Goal: Task Accomplishment & Management: Complete application form

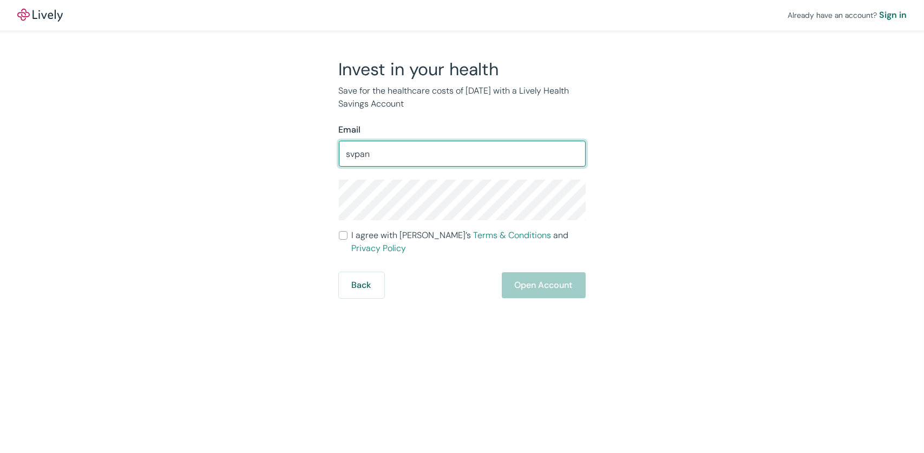
type input "[EMAIL_ADDRESS][DOMAIN_NAME]"
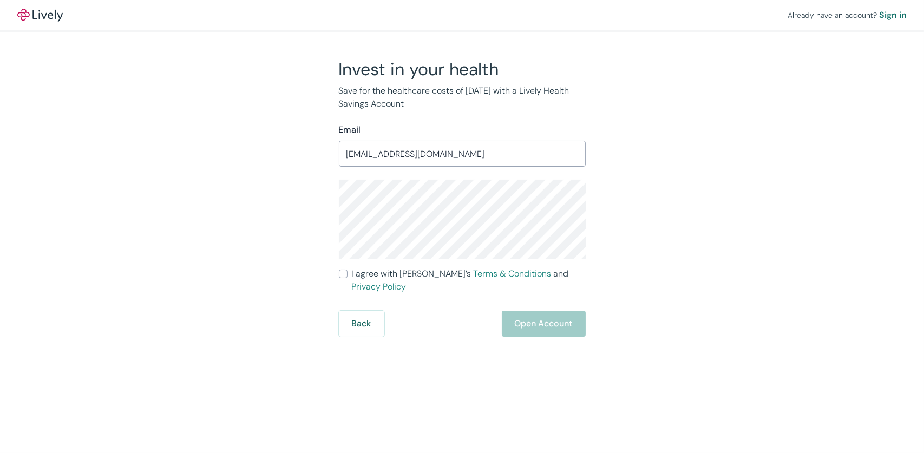
click at [345, 272] on input "I agree with Lively’s Terms & Conditions and Privacy Policy" at bounding box center [343, 273] width 9 height 9
checkbox input "true"
click at [527, 314] on button "Open Account" at bounding box center [544, 324] width 84 height 26
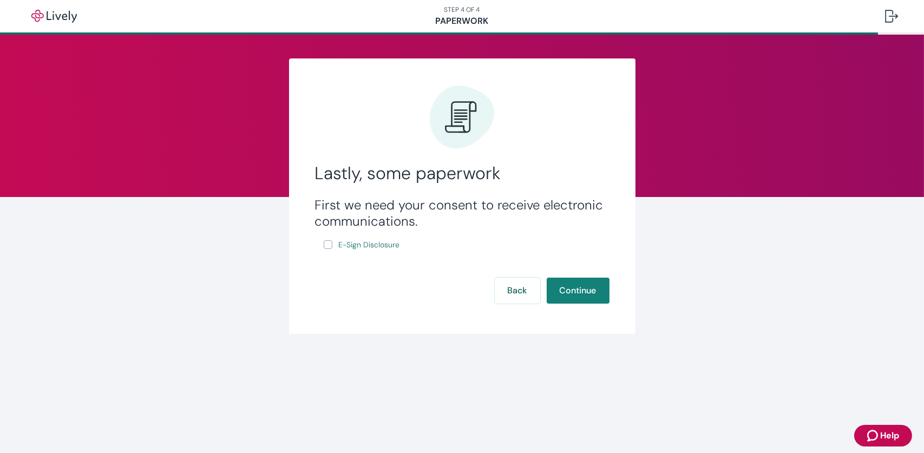
click at [326, 244] on input "E-Sign Disclosure" at bounding box center [328, 244] width 9 height 9
checkbox input "true"
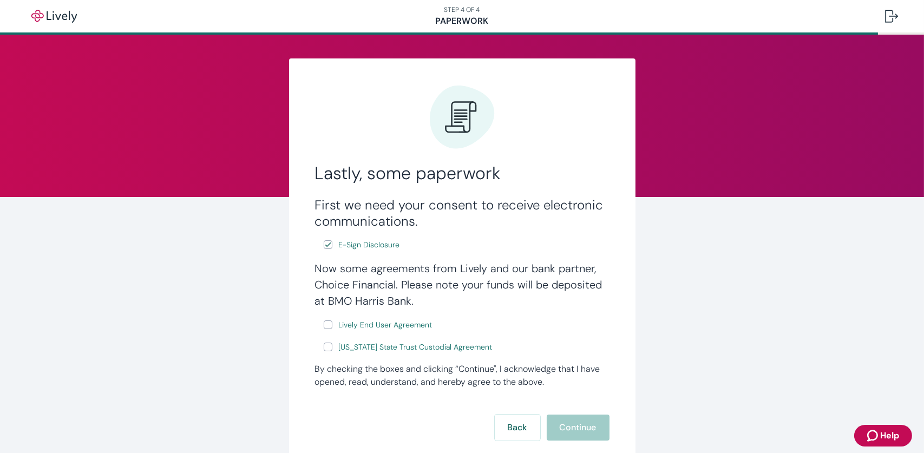
click at [324, 324] on input "Lively End User Agreement" at bounding box center [328, 324] width 9 height 9
checkbox input "true"
click at [324, 347] on input "Wyoming State Trust Custodial Agreement" at bounding box center [328, 347] width 9 height 9
checkbox input "true"
click at [554, 430] on button "Continue" at bounding box center [578, 428] width 63 height 26
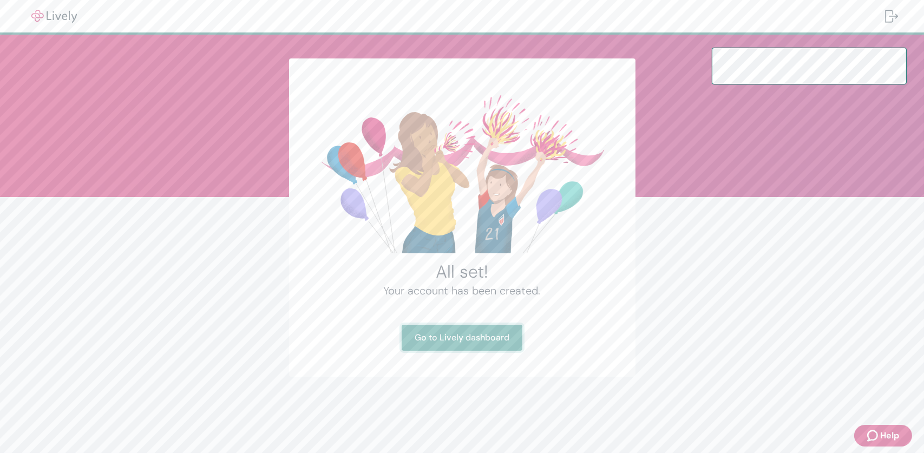
click at [489, 338] on link "Go to Lively dashboard" at bounding box center [462, 338] width 121 height 26
